Goal: Check status: Check status

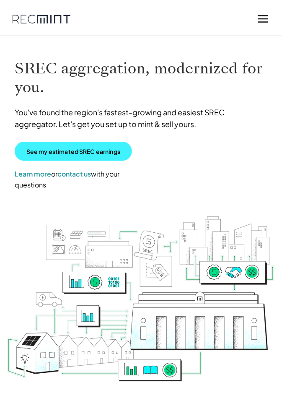
click at [70, 149] on p "See my estimated SREC earnings" at bounding box center [73, 152] width 94 height 8
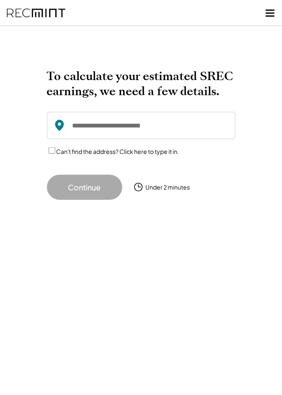
click at [97, 122] on input "input" at bounding box center [141, 125] width 189 height 27
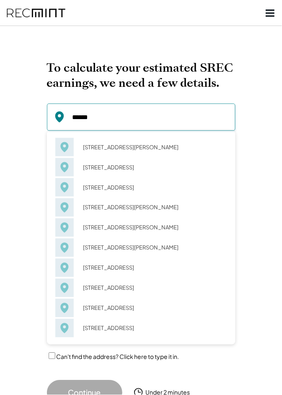
click at [107, 144] on div "[STREET_ADDRESS][PERSON_NAME]" at bounding box center [150, 147] width 145 height 12
type input "**********"
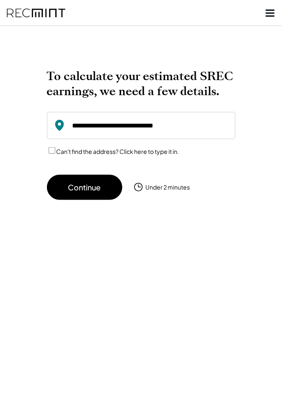
click at [88, 178] on button "Continue" at bounding box center [84, 187] width 75 height 25
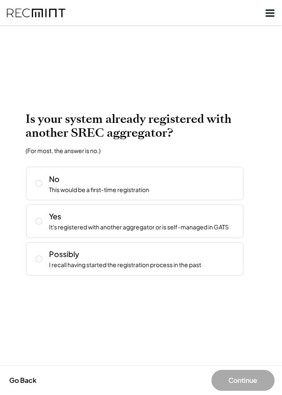
click at [50, 188] on div "This would be a first-time registration" at bounding box center [99, 190] width 100 height 8
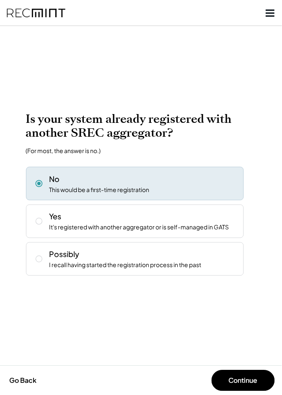
click at [243, 381] on button "Continue" at bounding box center [243, 380] width 63 height 21
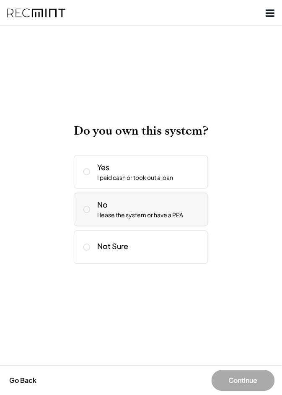
click at [101, 169] on div "Yes" at bounding box center [103, 167] width 12 height 10
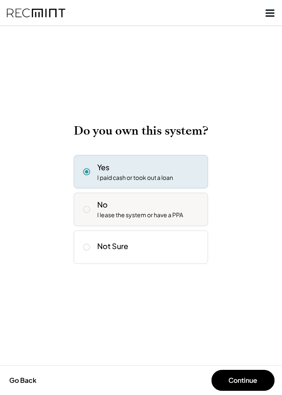
click at [239, 382] on button "Continue" at bounding box center [243, 380] width 63 height 21
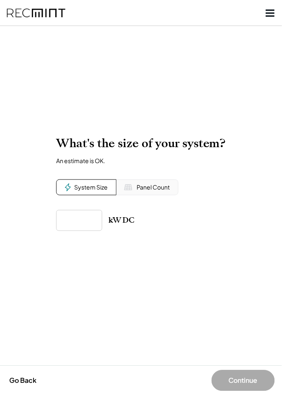
click at [78, 224] on input "input" at bounding box center [79, 220] width 46 height 21
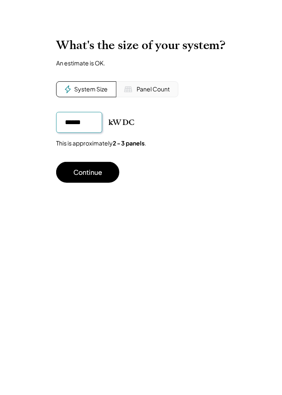
type input "******"
click at [92, 243] on button "Continue" at bounding box center [87, 245] width 63 height 21
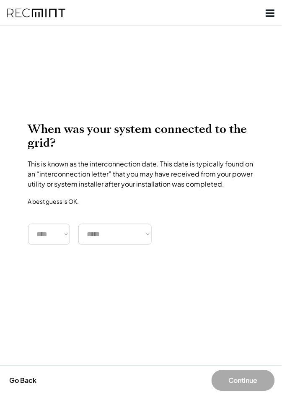
click at [65, 235] on select "**** **** **** **** **** **** **** **** **** **** **** **** **** **** ****" at bounding box center [49, 234] width 42 height 21
click at [234, 65] on div at bounding box center [141, 68] width 282 height 91
click at [272, 15] on use at bounding box center [270, 12] width 9 height 7
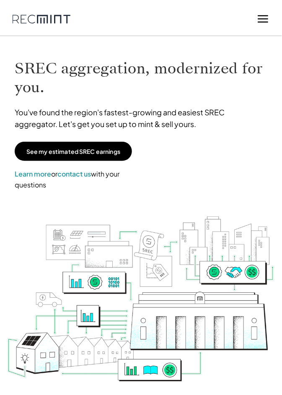
click at [263, 21] on icon at bounding box center [263, 19] width 13 height 13
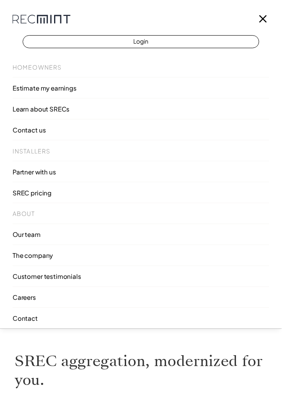
click at [144, 43] on p "Login" at bounding box center [141, 41] width 15 height 12
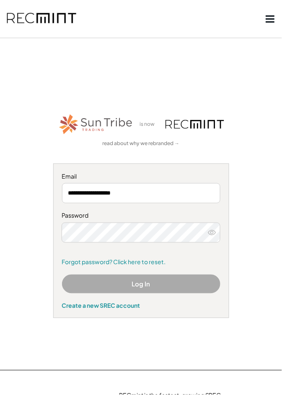
click at [134, 283] on button "Log In" at bounding box center [141, 284] width 159 height 19
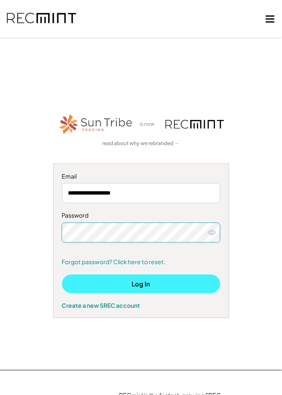
click at [143, 284] on button "Log In" at bounding box center [141, 284] width 159 height 19
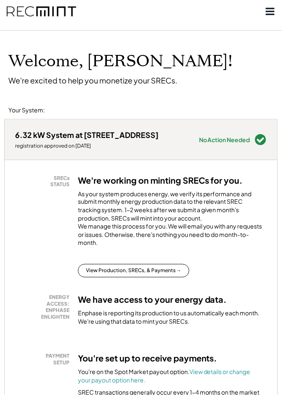
click at [232, 278] on div "View Production, SRECs, & Payments →" at bounding box center [170, 270] width 185 height 13
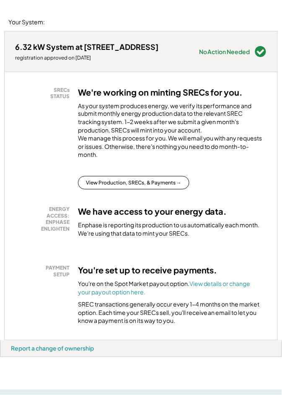
scroll to position [96, 0]
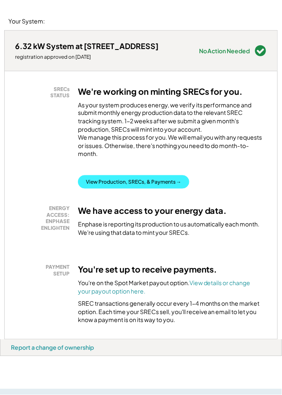
click at [114, 189] on button "View Production, SRECs, & Payments →" at bounding box center [134, 181] width 112 height 13
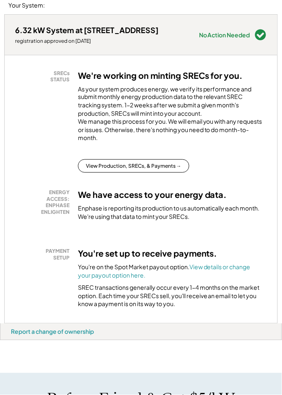
scroll to position [123, 0]
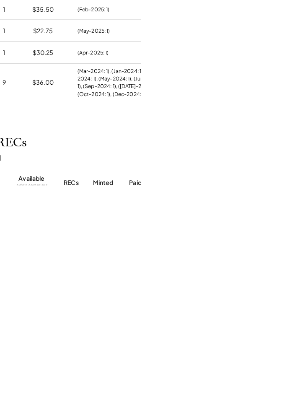
click at [282, 386] on div "Month Energy this month Carryover from previous Available adds carryover RECs M…" at bounding box center [268, 389] width 503 height 34
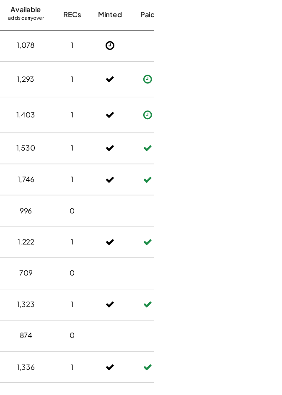
scroll to position [316, 0]
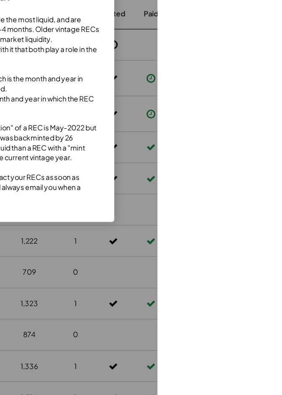
click at [234, 216] on div "Current year vintage RECs typically are the most liquid, and are transacted oft…" at bounding box center [141, 155] width 185 height 156
click at [234, 105] on div "Current year vintage RECs typically are the most liquid, and are transacted oft…" at bounding box center [141, 155] width 185 height 156
click at [234, 237] on div "When will I get paid? Current year vintage RECs typically are the most liquid, …" at bounding box center [141, 146] width 185 height 183
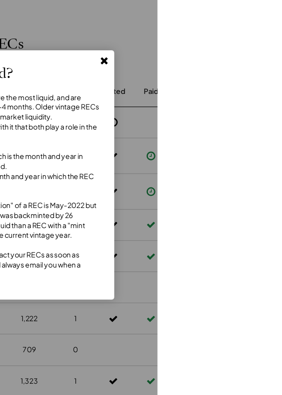
click at [241, 50] on use at bounding box center [238, 51] width 6 height 6
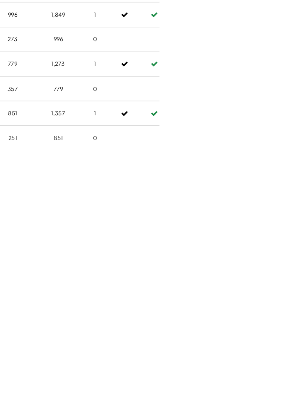
scroll to position [893, 0]
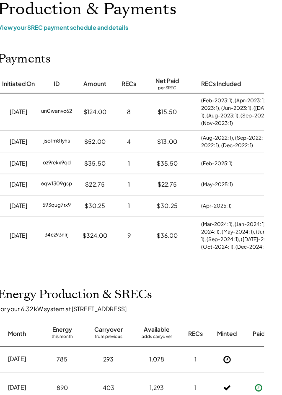
scroll to position [54, 0]
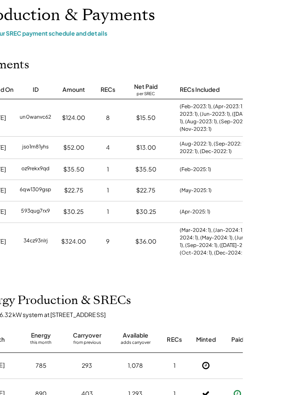
click at [282, 214] on div "(Apr-2025: 1)" at bounding box center [258, 211] width 95 height 21
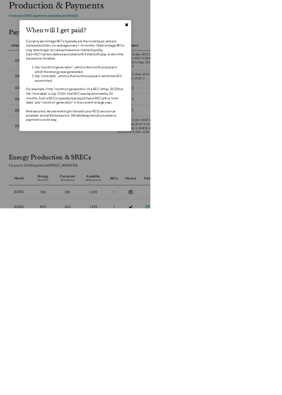
click at [242, 54] on icon at bounding box center [238, 50] width 8 height 8
